Goal: Navigation & Orientation: Find specific page/section

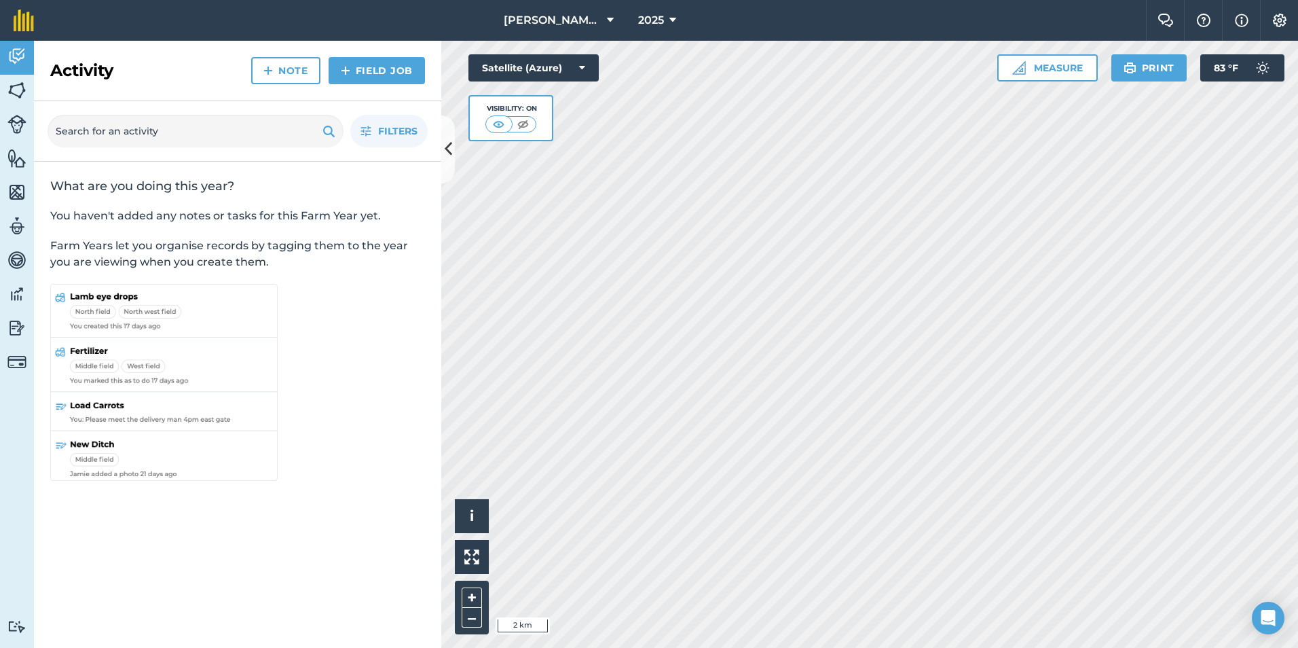
click at [376, 492] on div "Activity Fields Livestock Features Maps Team Vehicles Data Reporting Billing Tu…" at bounding box center [649, 344] width 1298 height 607
